Goal: Find contact information: Find contact information

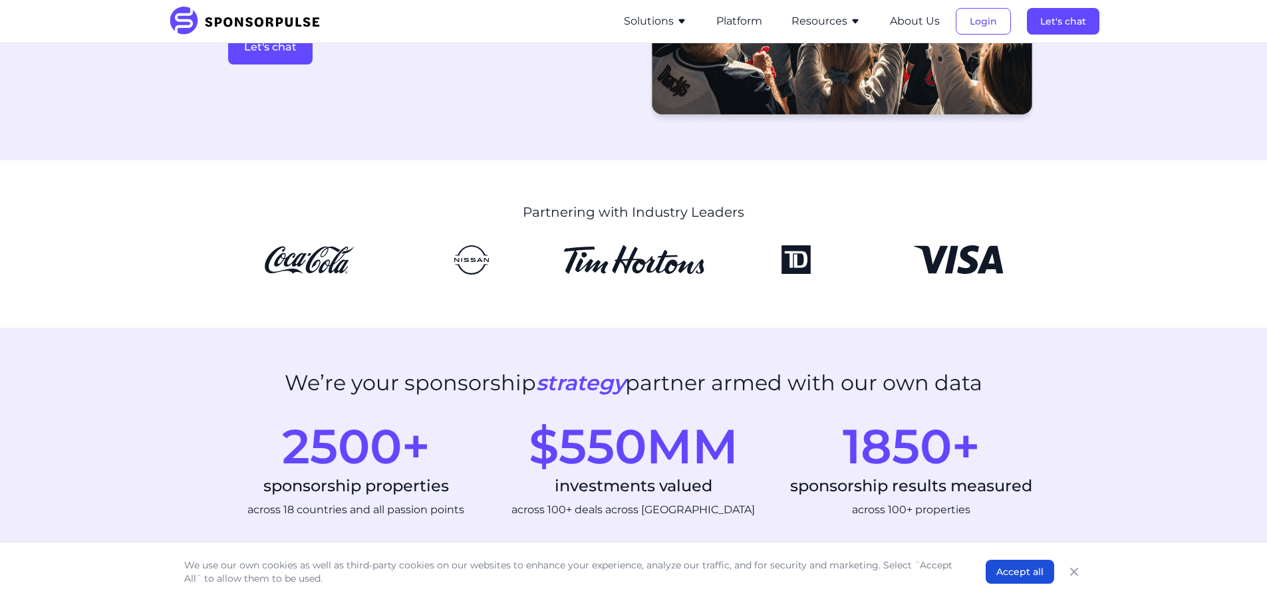
scroll to position [266, 0]
click at [917, 23] on button "About Us" at bounding box center [915, 21] width 50 height 16
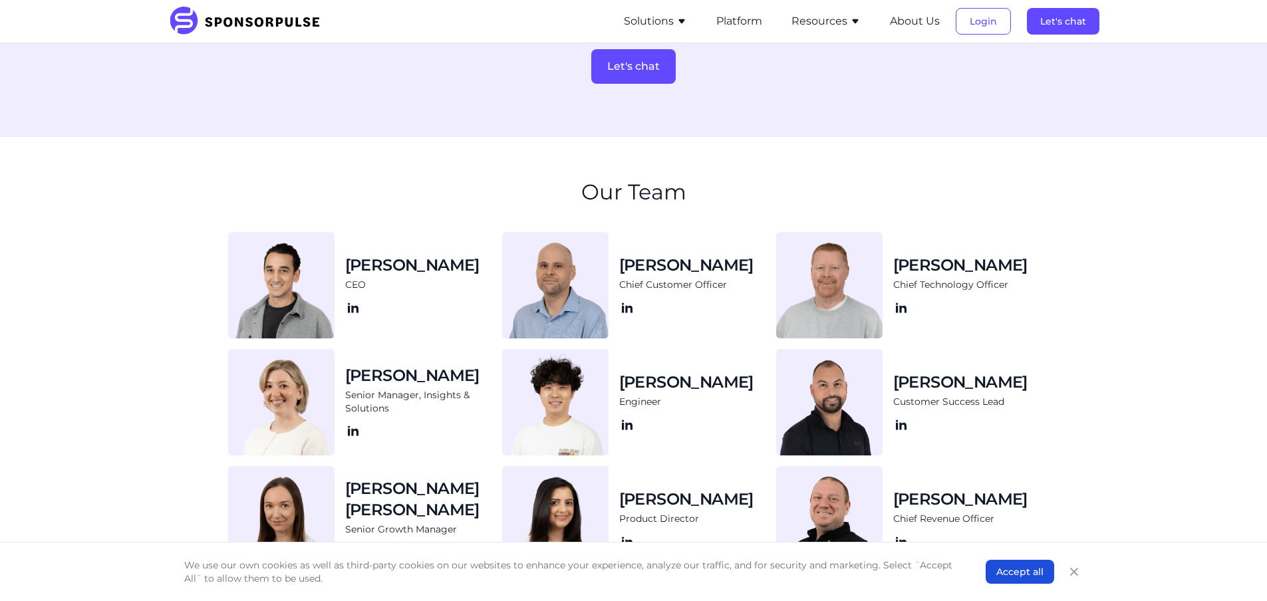
scroll to position [1212, 0]
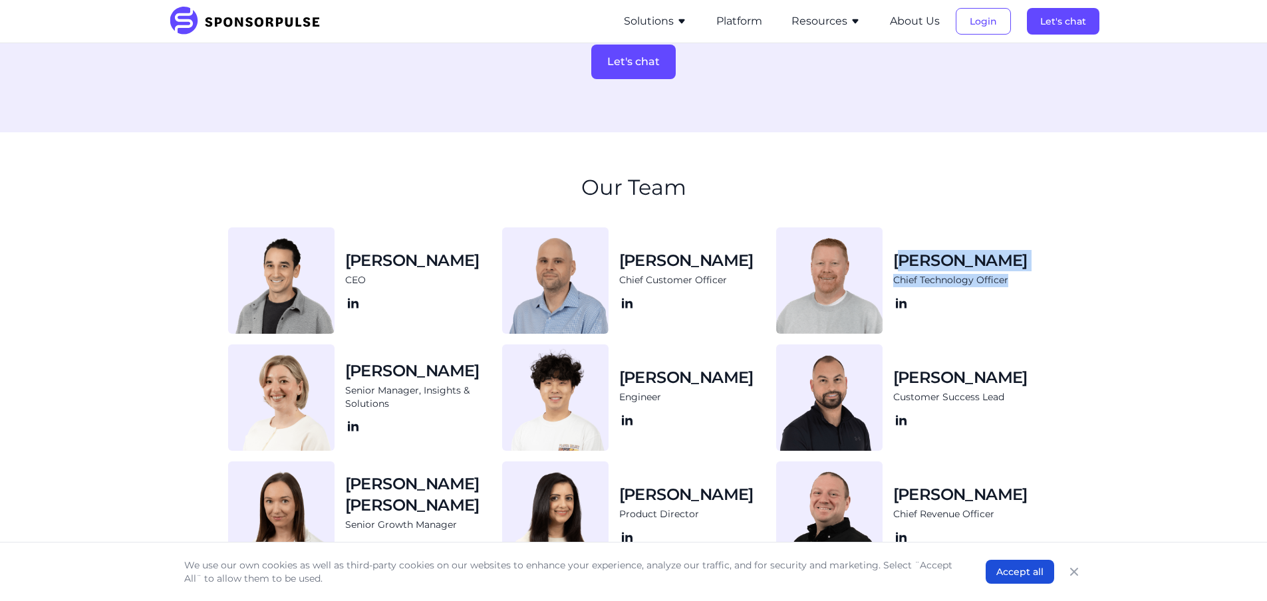
drag, startPoint x: 1040, startPoint y: 265, endPoint x: 905, endPoint y: 268, distance: 134.4
click at [905, 268] on div "[PERSON_NAME] Chief Technology Officer" at bounding box center [966, 280] width 146 height 61
click at [1105, 275] on section "Our Team [PERSON_NAME] CEO [PERSON_NAME] Chief Customer Officer [PERSON_NAME] C…" at bounding box center [633, 371] width 1267 height 478
drag, startPoint x: 1010, startPoint y: 263, endPoint x: 899, endPoint y: 268, distance: 110.5
click at [899, 268] on div "[PERSON_NAME] Chief Technology Officer" at bounding box center [966, 280] width 146 height 61
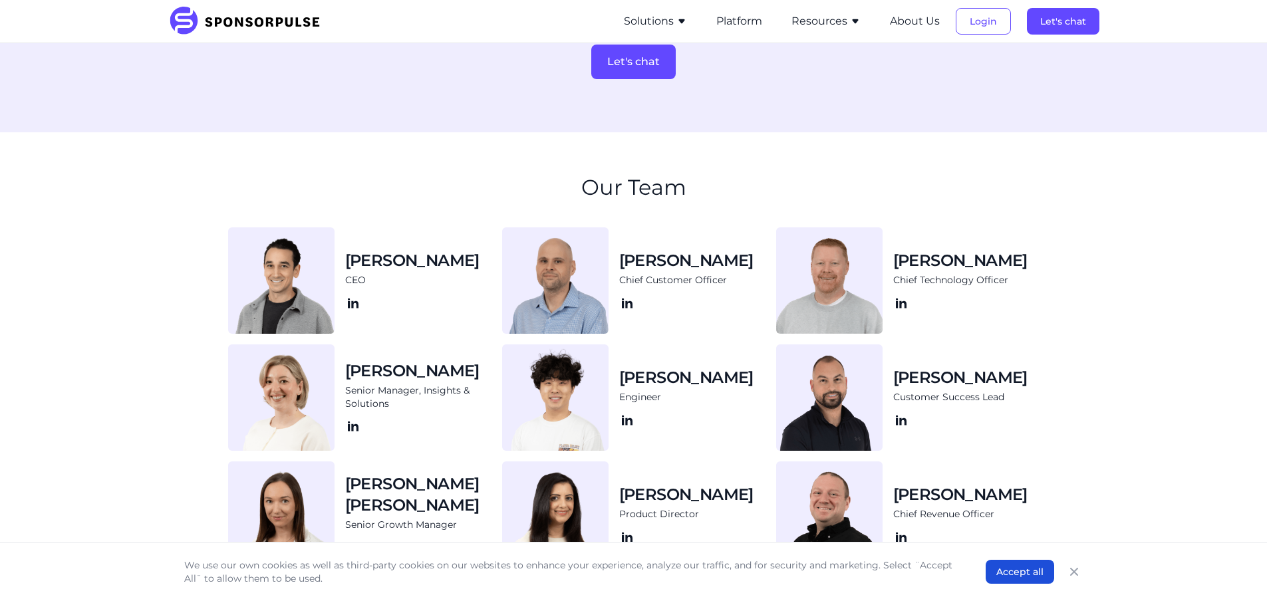
copy h3 "[PERSON_NAME]"
click at [96, 353] on section "Our Team [PERSON_NAME] CEO [PERSON_NAME] Chief Customer Officer [PERSON_NAME] C…" at bounding box center [633, 371] width 1267 height 478
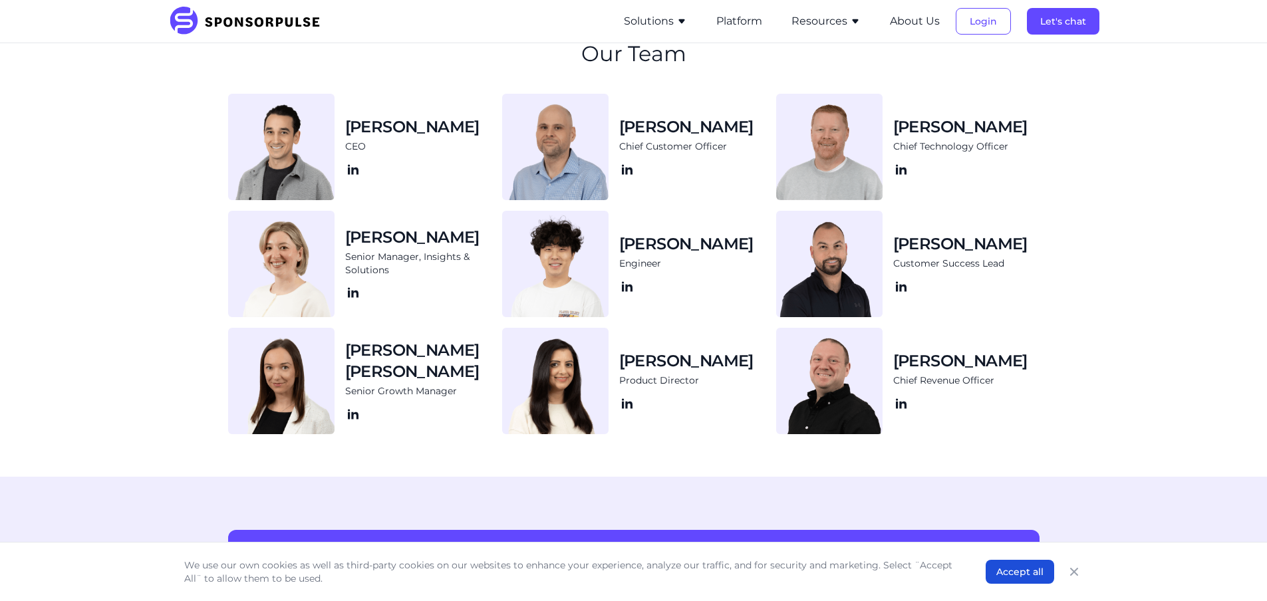
scroll to position [1345, 0]
